Goal: Find specific page/section: Find specific page/section

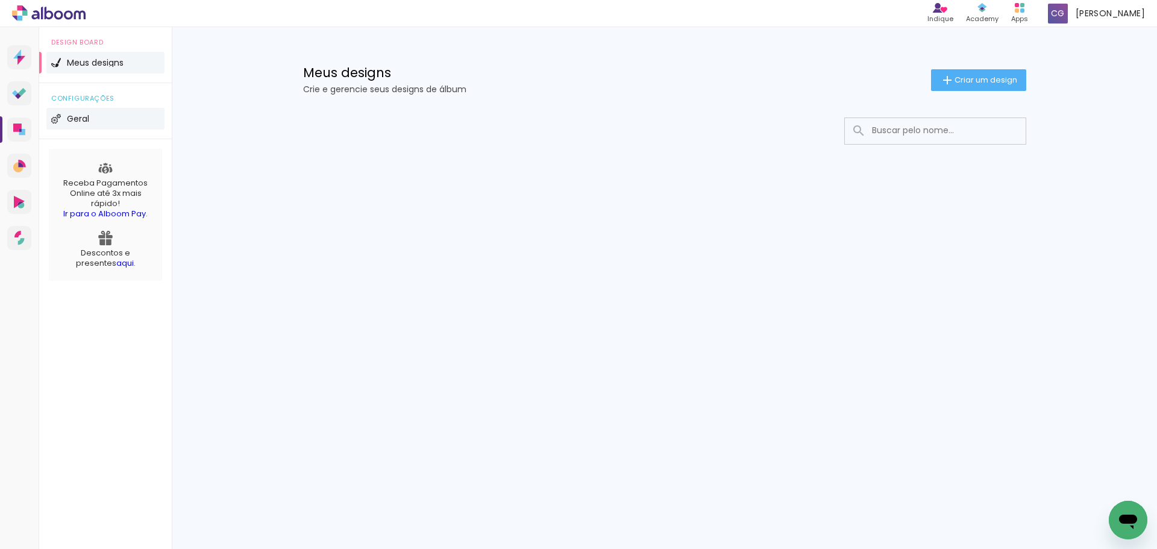
click at [111, 125] on li "Geral" at bounding box center [105, 119] width 118 height 22
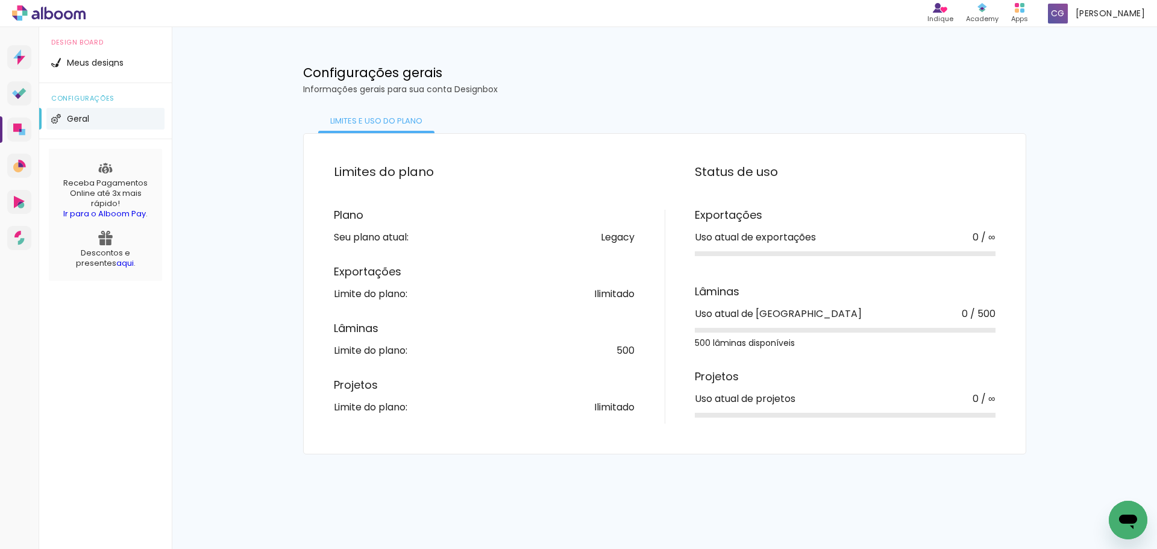
click at [100, 77] on div "Design Board Meus designs" at bounding box center [105, 55] width 133 height 56
click at [100, 66] on span "Meus designs" at bounding box center [95, 62] width 57 height 8
